Goal: Find specific page/section: Find specific page/section

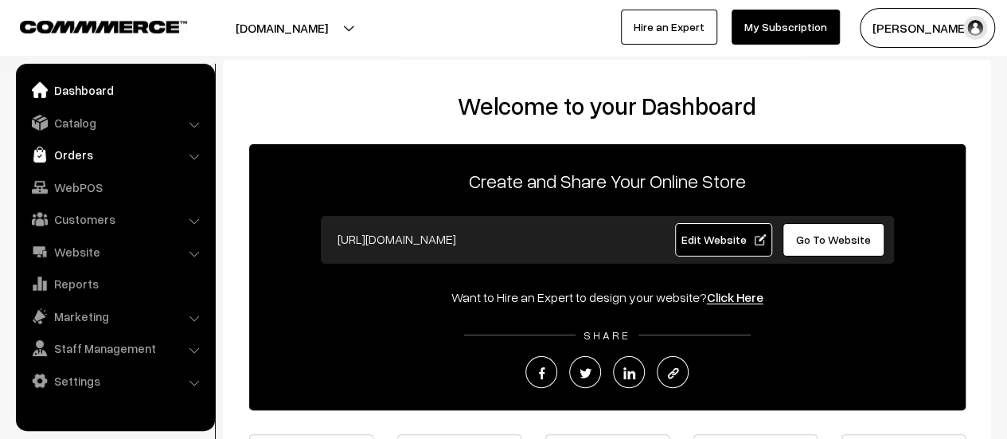
click at [61, 158] on link "Orders" at bounding box center [114, 154] width 189 height 29
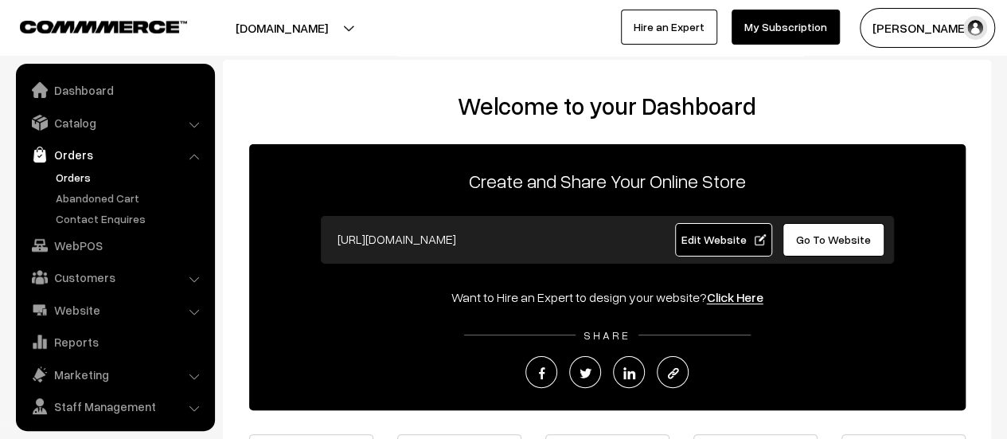
click at [63, 178] on link "Orders" at bounding box center [131, 177] width 158 height 17
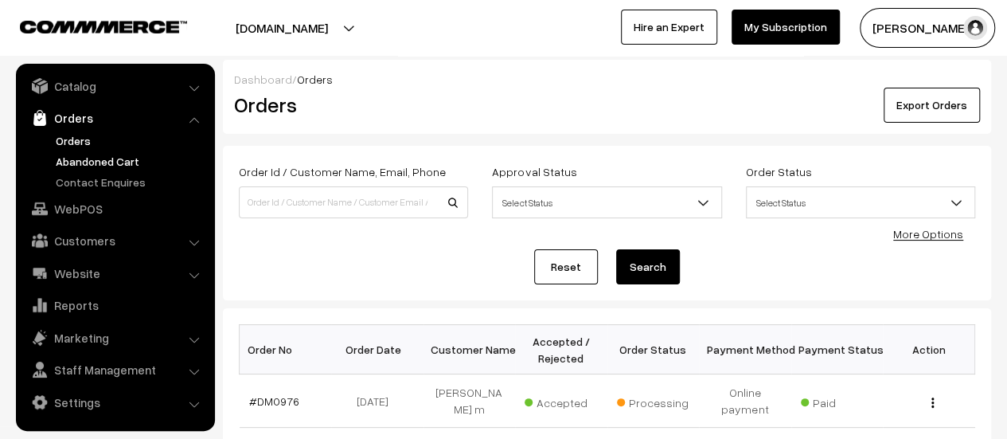
click at [83, 155] on link "Abandoned Cart" at bounding box center [131, 161] width 158 height 17
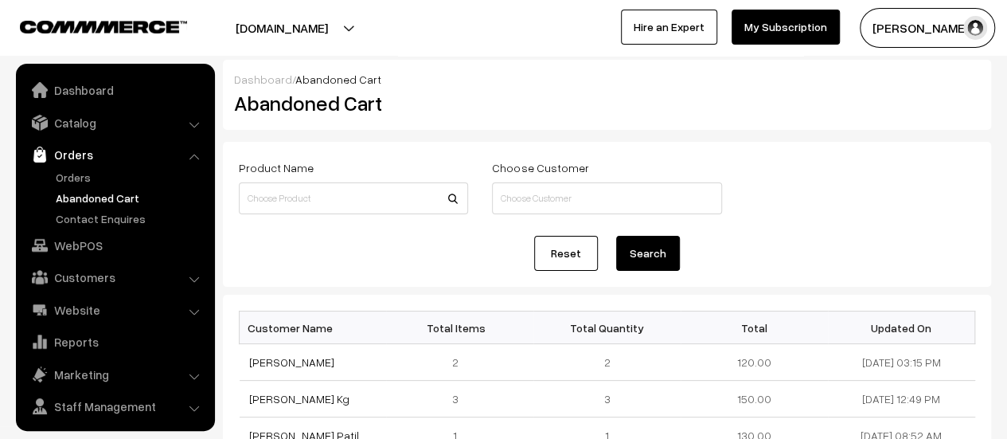
scroll to position [37, 0]
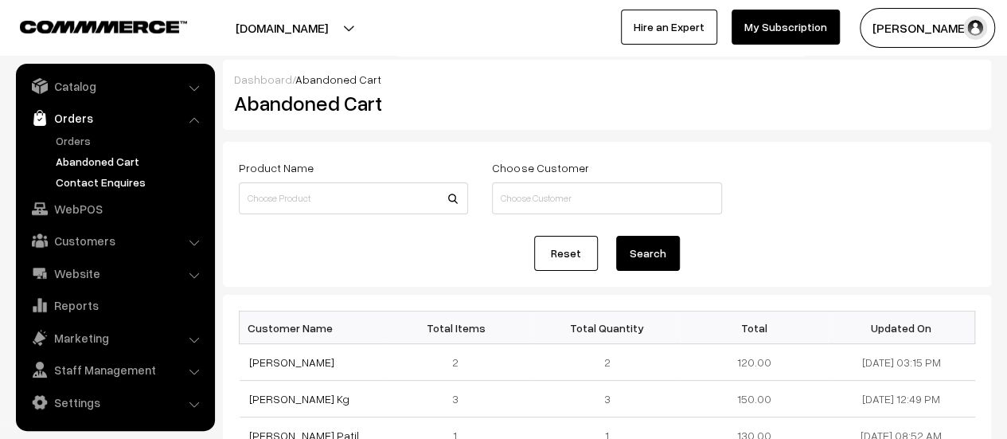
click at [91, 180] on link "Contact Enquires" at bounding box center [131, 182] width 158 height 17
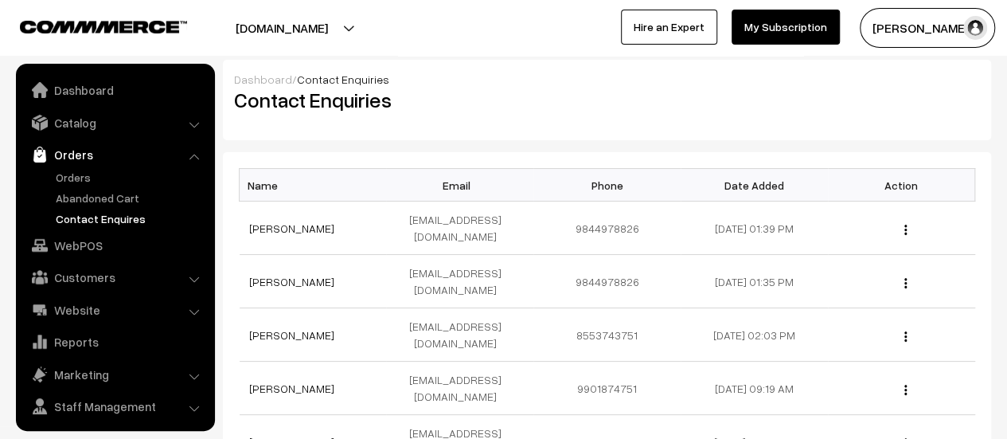
scroll to position [37, 0]
